Goal: Information Seeking & Learning: Get advice/opinions

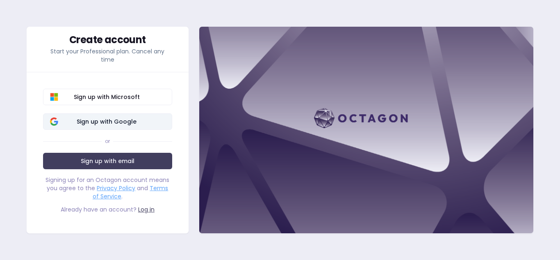
click at [161, 117] on span "Sign up with Google" at bounding box center [106, 121] width 117 height 8
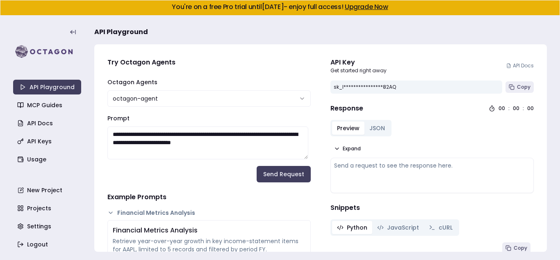
click at [265, 139] on textarea "**********" at bounding box center [207, 142] width 201 height 33
type textarea "**********"
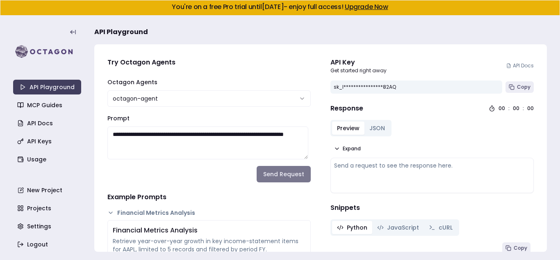
click at [277, 178] on button "Send Request" at bounding box center [284, 174] width 54 height 16
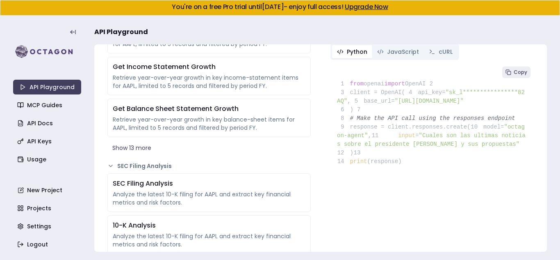
scroll to position [205, 0]
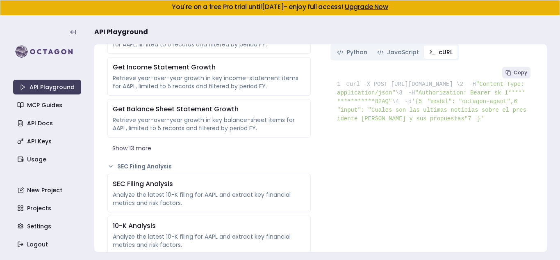
click at [439, 53] on span "cURL" at bounding box center [446, 52] width 14 height 8
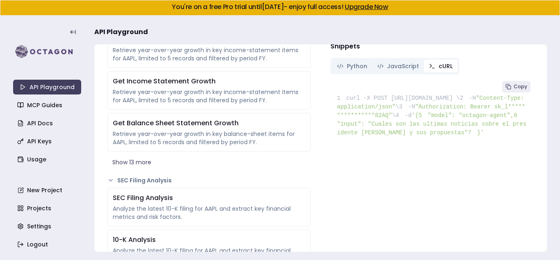
scroll to position [192, 0]
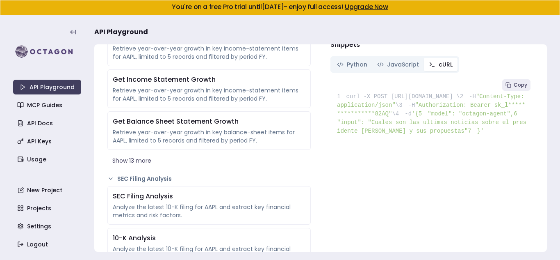
drag, startPoint x: 388, startPoint y: 146, endPoint x: 456, endPoint y: 154, distance: 68.9
click at [456, 134] on span "6 "input": "Cuales son las ultimas noticias sobre el presidente [PERSON_NAME] y…" at bounding box center [431, 122] width 189 height 24
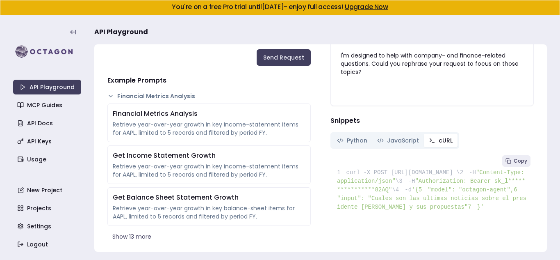
scroll to position [65, 0]
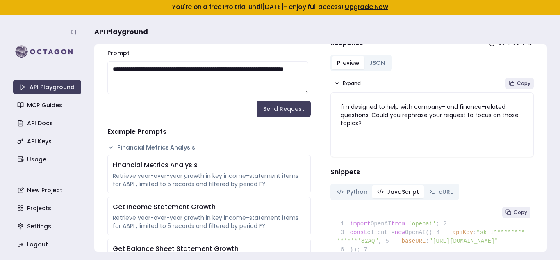
drag, startPoint x: 393, startPoint y: 195, endPoint x: 417, endPoint y: 162, distance: 40.8
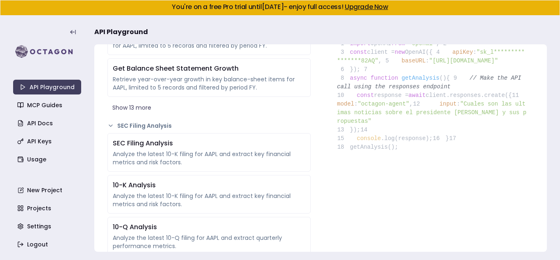
scroll to position [246, 0]
click at [395, 124] on span ""Cuales son las ultimas noticias sobre el presidente [PERSON_NAME] y sus propue…" at bounding box center [431, 112] width 189 height 24
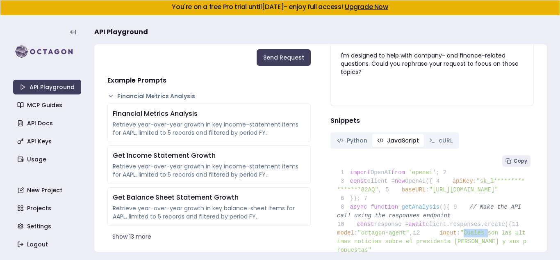
scroll to position [117, 0]
click at [40, 104] on link "MCP Guides" at bounding box center [48, 105] width 68 height 15
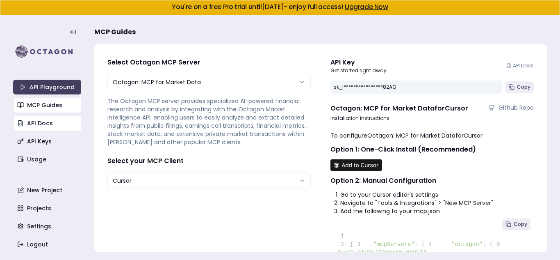
click at [38, 119] on link "API Docs" at bounding box center [48, 123] width 68 height 15
